Goal: Transaction & Acquisition: Book appointment/travel/reservation

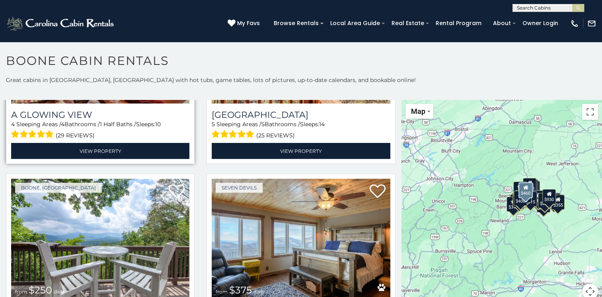
scroll to position [1550, 0]
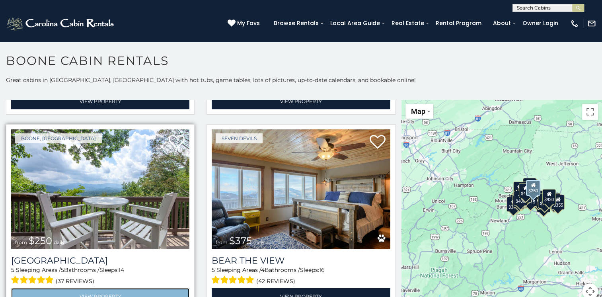
click at [84, 288] on link "View Property" at bounding box center [100, 296] width 178 height 16
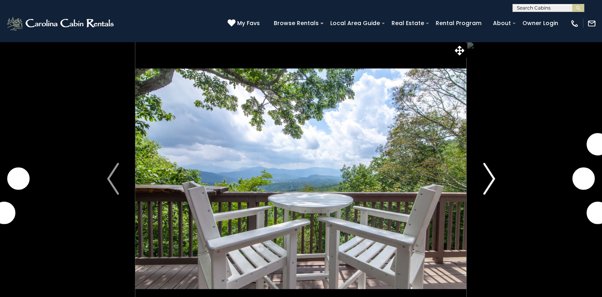
click at [495, 176] on img "Next" at bounding box center [489, 179] width 12 height 32
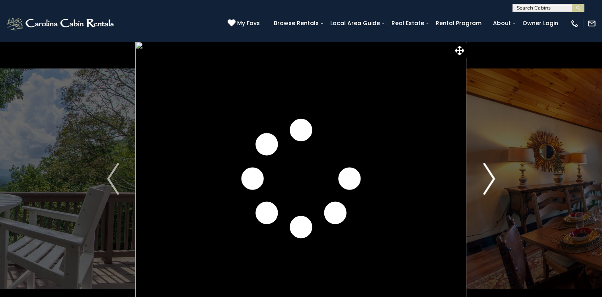
click at [495, 176] on img "Next" at bounding box center [489, 179] width 12 height 32
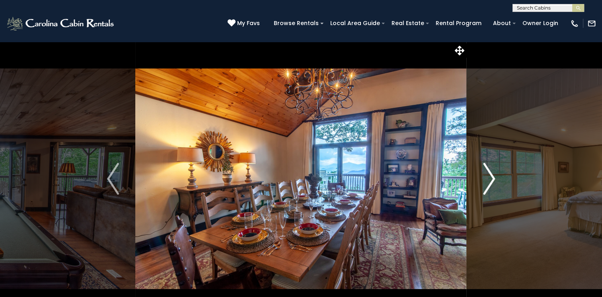
click at [493, 179] on img "Next" at bounding box center [489, 179] width 12 height 32
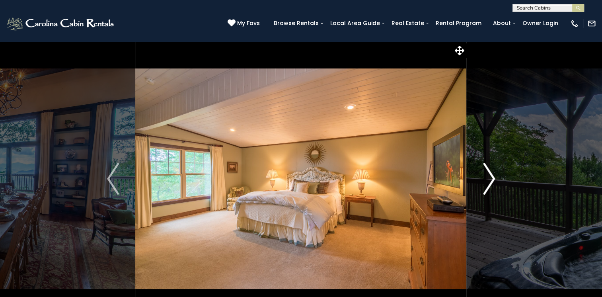
click at [493, 179] on img "Next" at bounding box center [489, 179] width 12 height 32
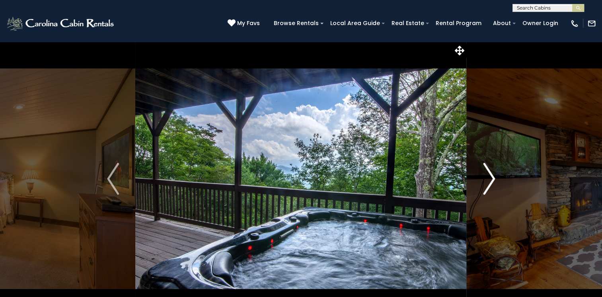
click at [493, 179] on img "Next" at bounding box center [489, 179] width 12 height 32
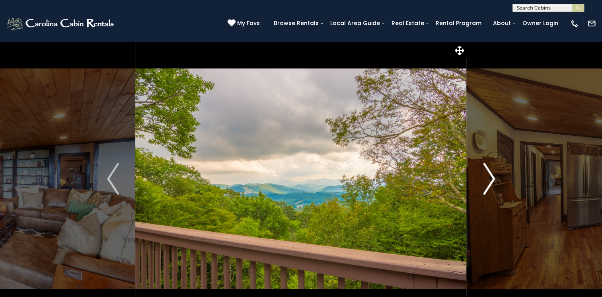
click at [493, 178] on img "Next" at bounding box center [489, 179] width 12 height 32
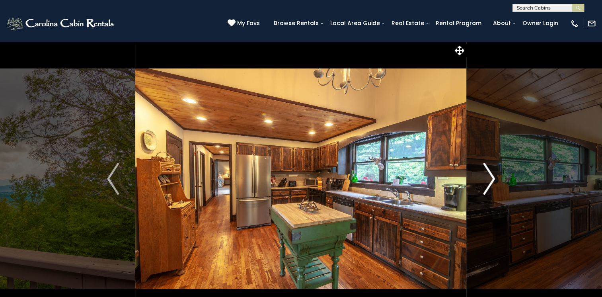
click at [493, 178] on img "Next" at bounding box center [489, 179] width 12 height 32
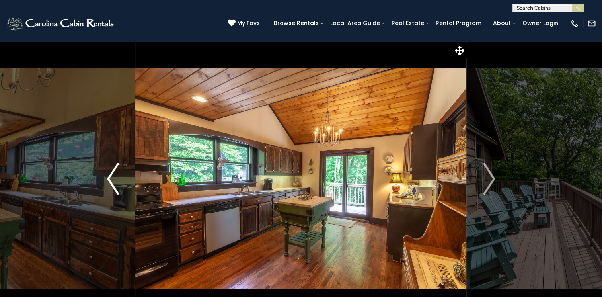
click at [105, 179] on button "Previous" at bounding box center [113, 178] width 45 height 274
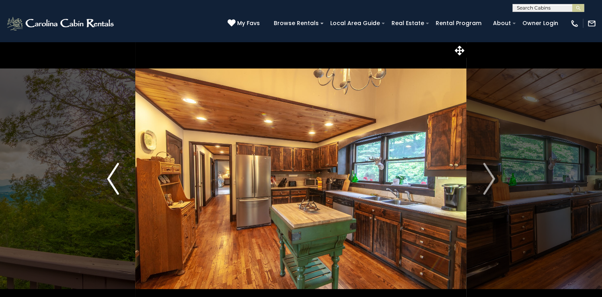
click at [104, 178] on button "Previous" at bounding box center [113, 178] width 45 height 274
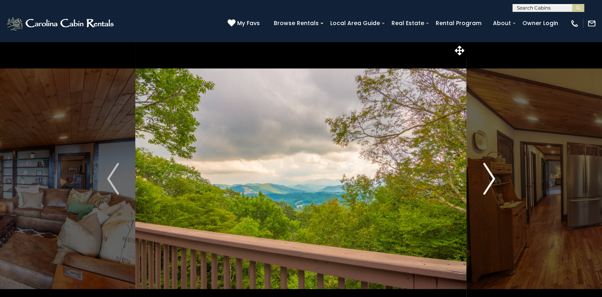
click at [493, 179] on img "Next" at bounding box center [489, 179] width 12 height 32
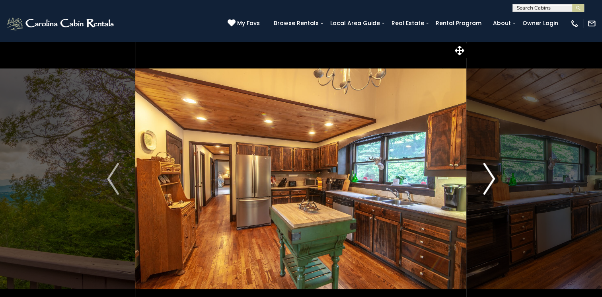
click at [503, 159] on button "Next" at bounding box center [488, 178] width 45 height 274
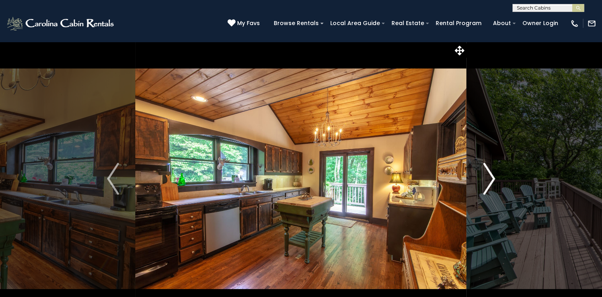
click at [468, 184] on button "Next" at bounding box center [488, 178] width 45 height 274
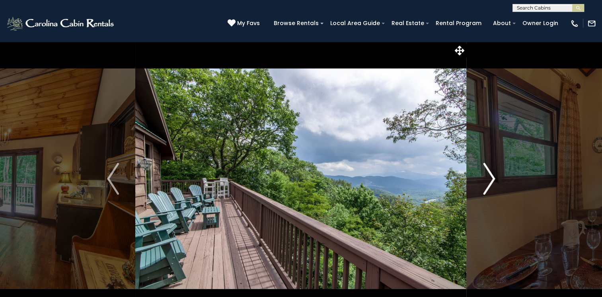
click at [468, 184] on button "Next" at bounding box center [488, 178] width 45 height 274
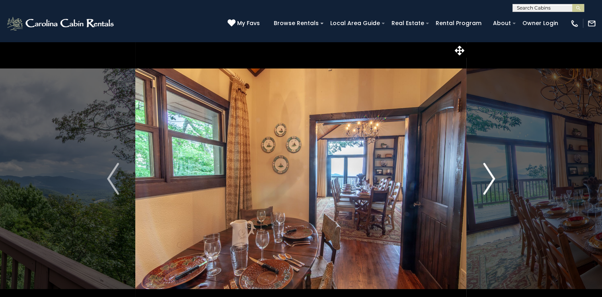
click at [468, 182] on button "Next" at bounding box center [488, 178] width 45 height 274
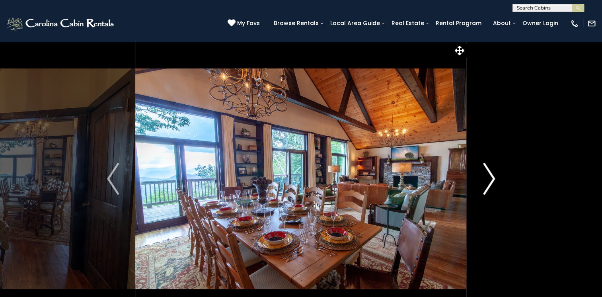
click at [469, 181] on button "Next" at bounding box center [488, 178] width 45 height 274
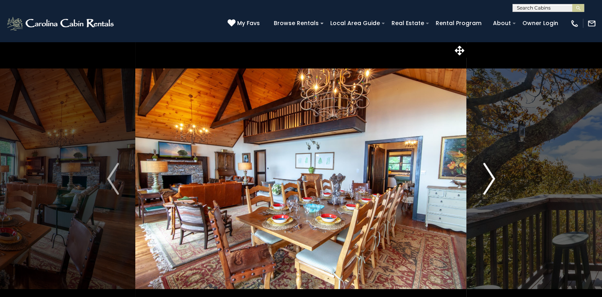
click at [470, 179] on button "Next" at bounding box center [488, 178] width 45 height 274
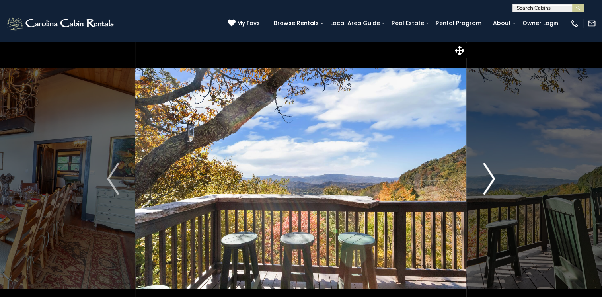
click at [471, 176] on button "Next" at bounding box center [488, 178] width 45 height 274
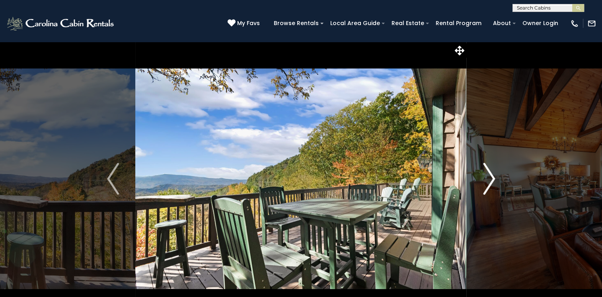
click at [472, 175] on button "Next" at bounding box center [488, 178] width 45 height 274
